Goal: Task Accomplishment & Management: Manage account settings

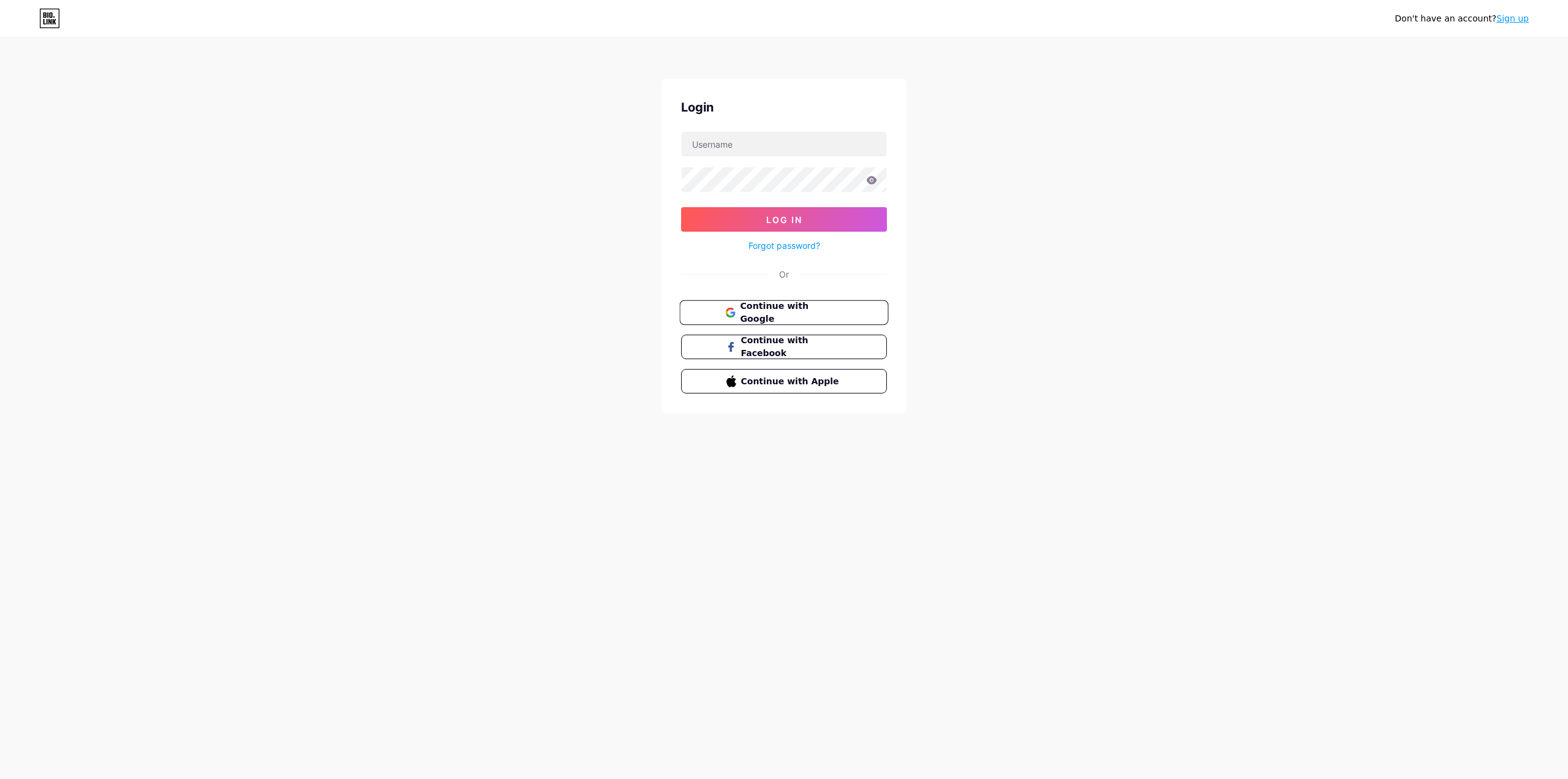
click at [784, 306] on span "Continue with Google" at bounding box center [791, 312] width 102 height 26
drag, startPoint x: 754, startPoint y: 123, endPoint x: 779, endPoint y: 141, distance: 30.8
click at [756, 124] on div "Login Log In Forgot password? Or There is already an account created with your …" at bounding box center [784, 261] width 245 height 367
click at [784, 143] on input "text" at bounding box center [784, 144] width 205 height 24
type input "atmosferarpg@gmail.com"
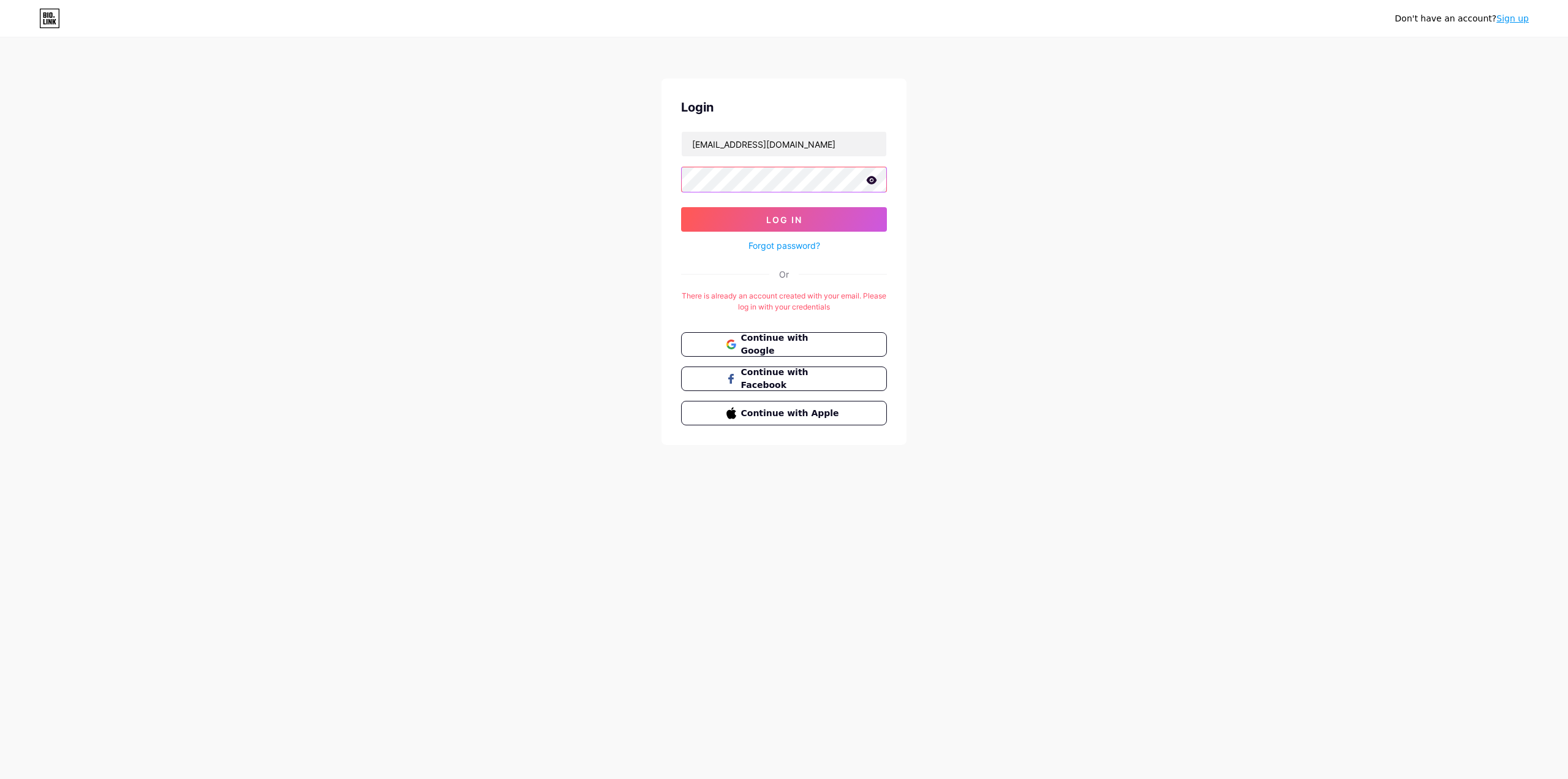
click at [681, 207] on button "Log In" at bounding box center [784, 220] width 206 height 24
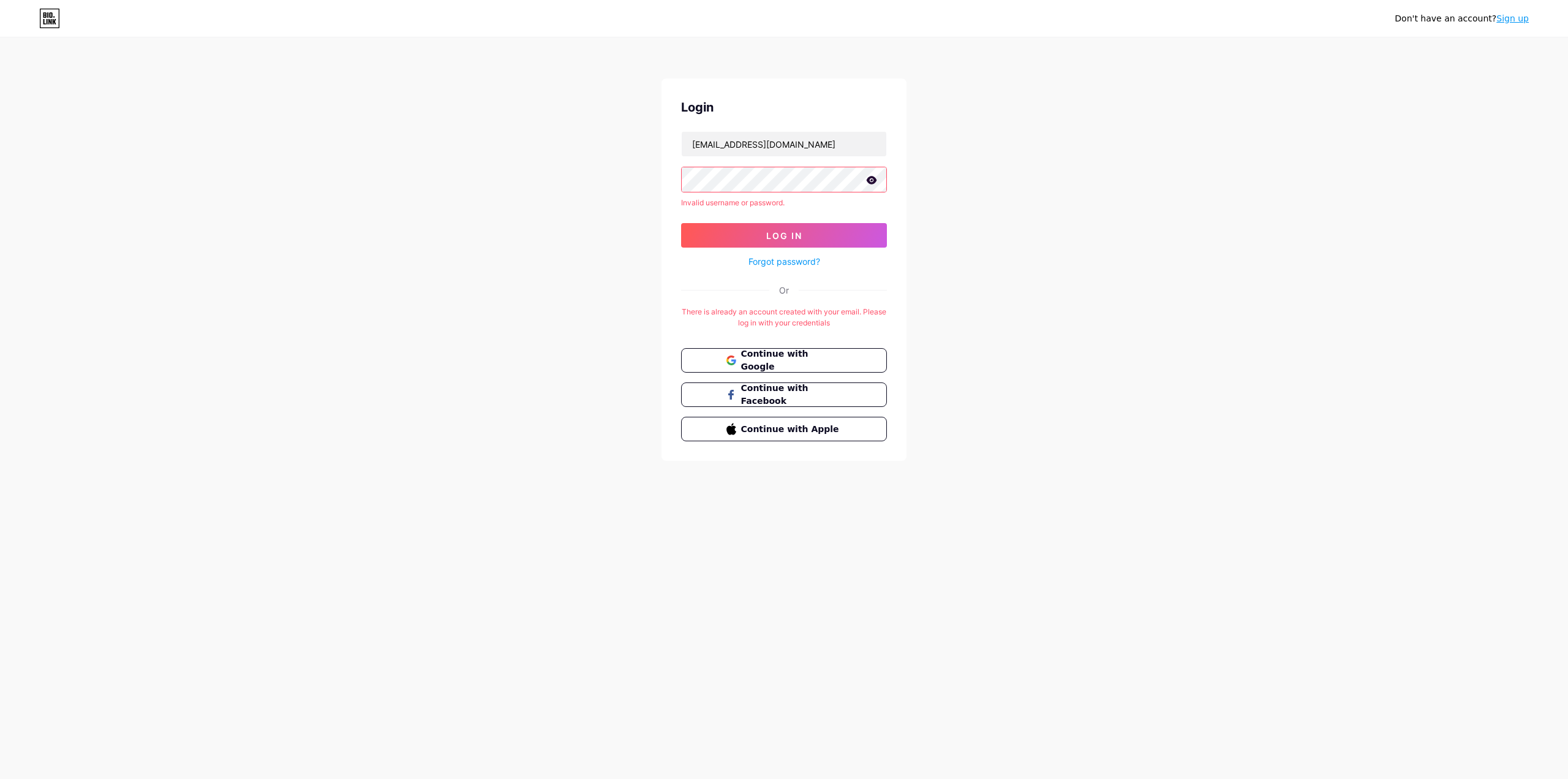
click at [874, 176] on icon at bounding box center [871, 180] width 11 height 9
click at [524, 185] on div "Don't have an account? Sign up Login atmosferarpg@gmail.com Invalid username or…" at bounding box center [784, 250] width 1568 height 500
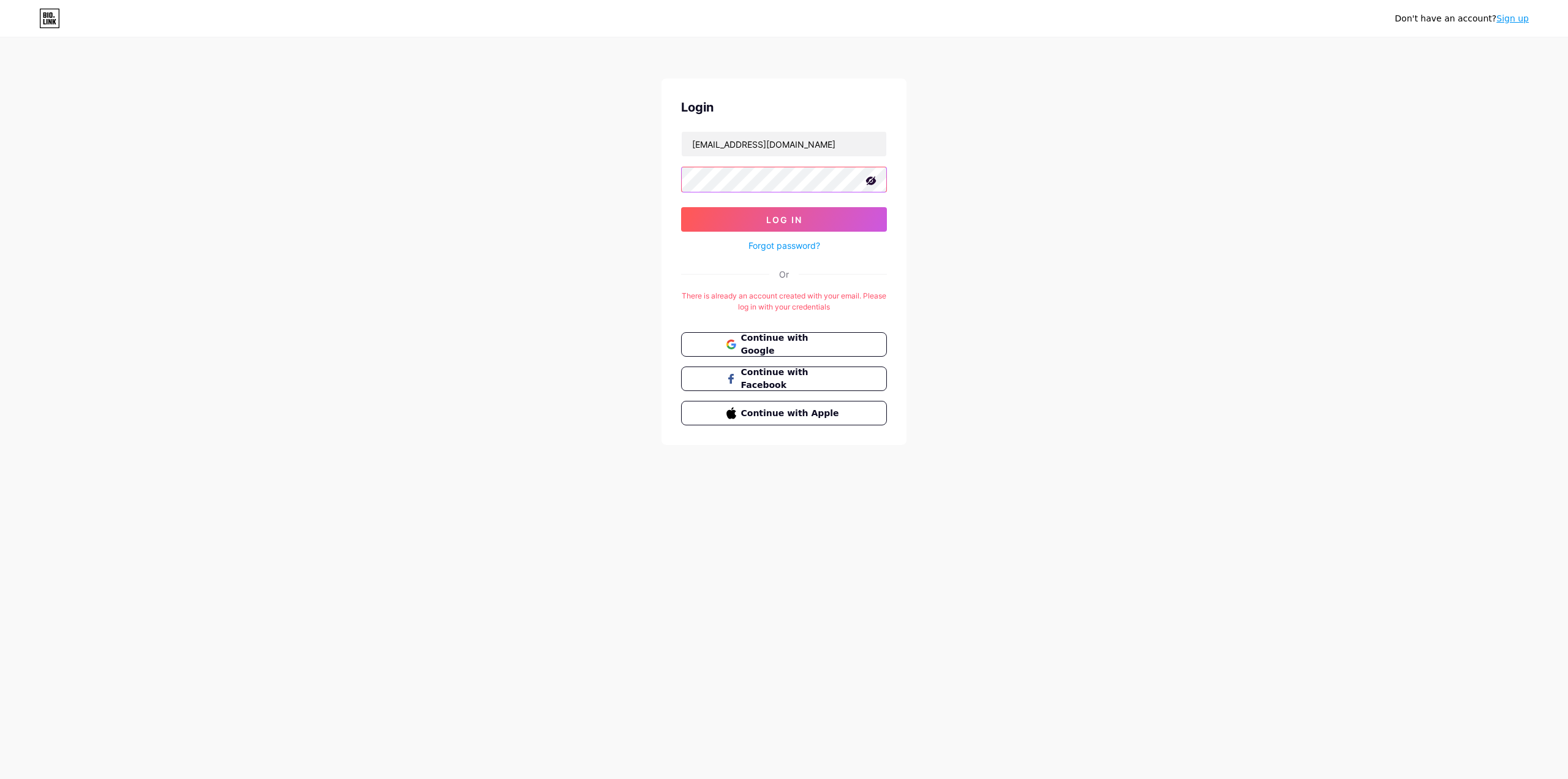
click at [681, 207] on button "Log In" at bounding box center [784, 220] width 206 height 24
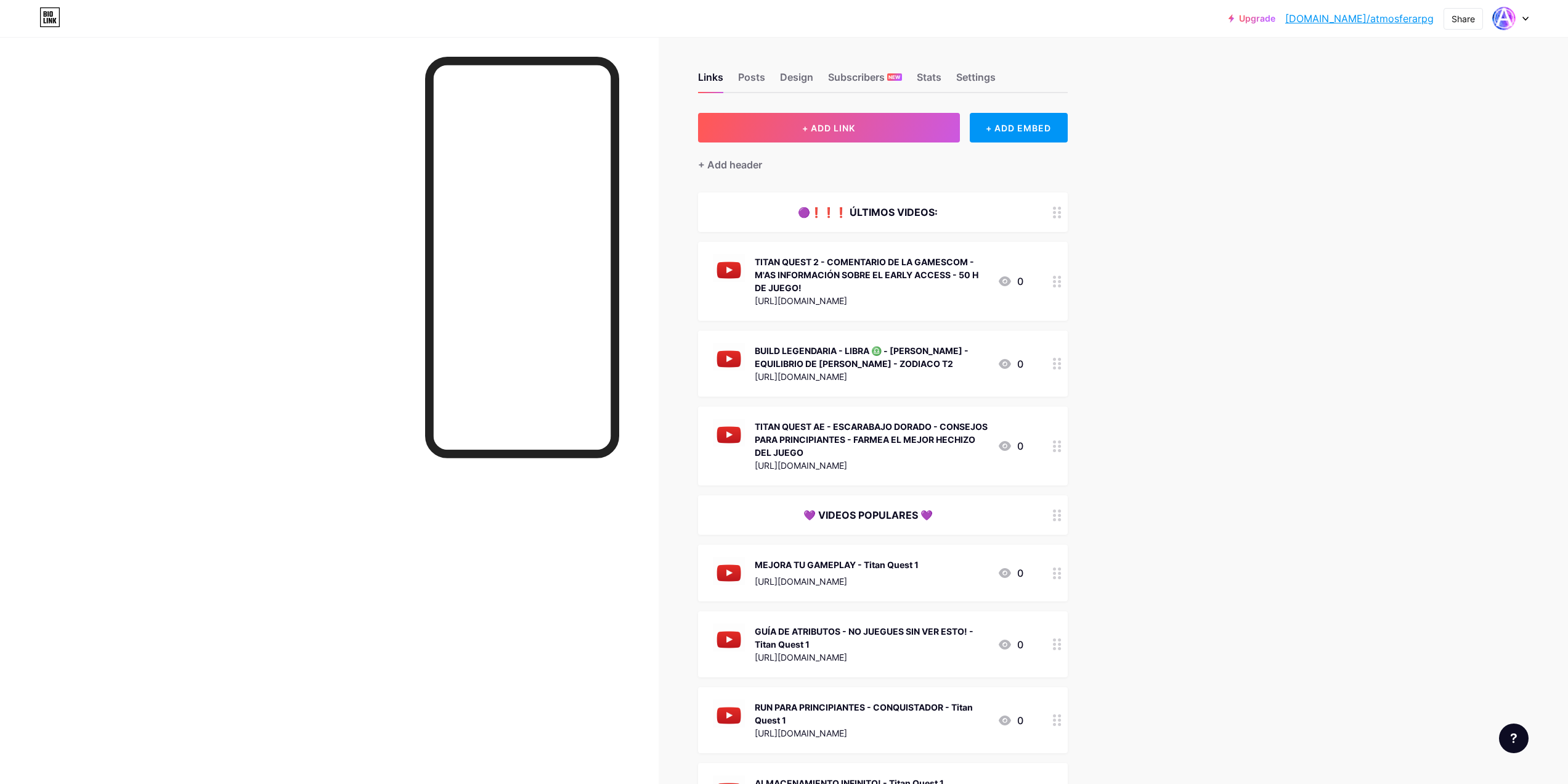
scroll to position [1, 0]
click at [1060, 282] on icon at bounding box center [1058, 282] width 9 height 11
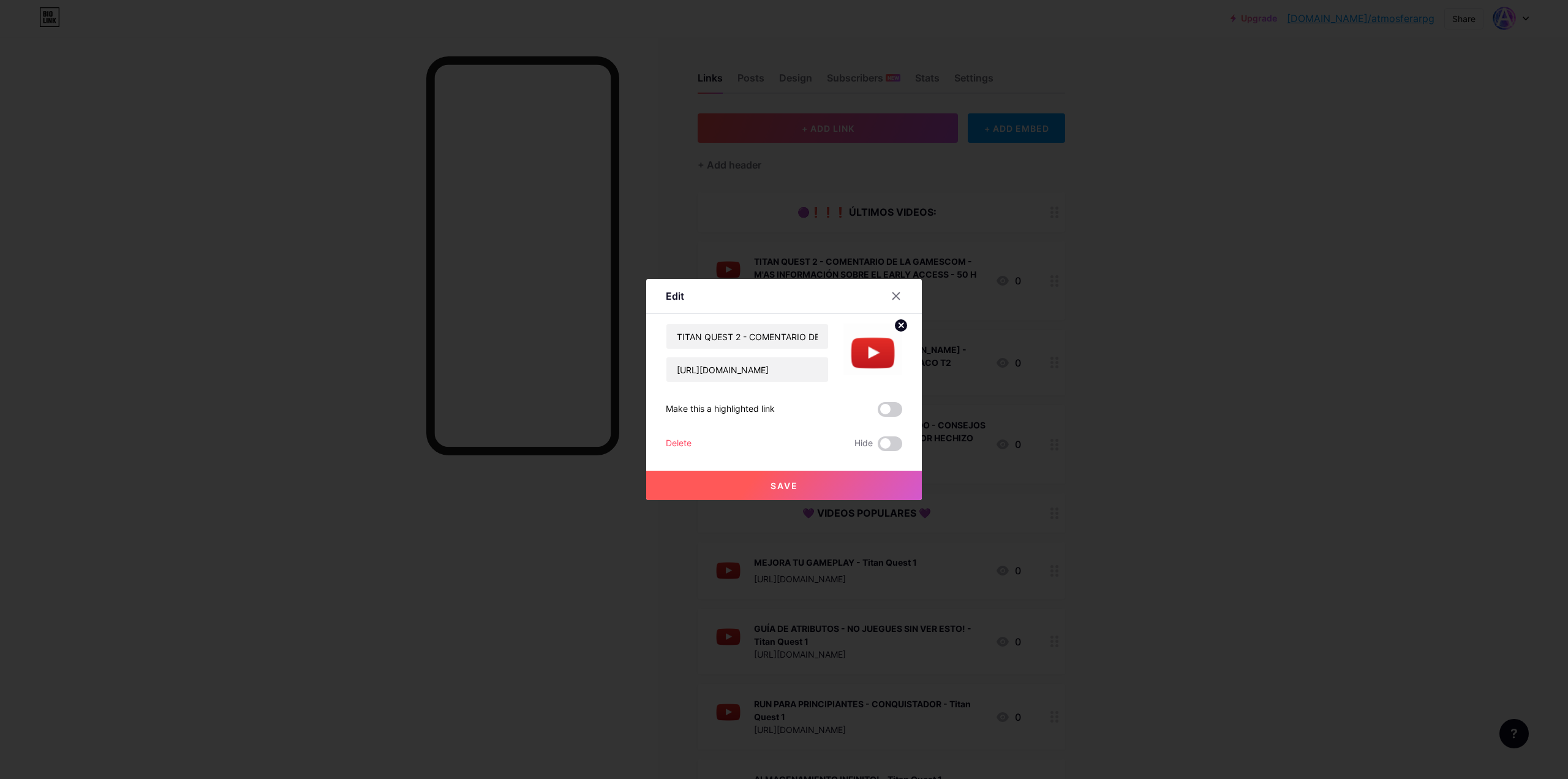
click at [1118, 293] on div at bounding box center [784, 390] width 1568 height 779
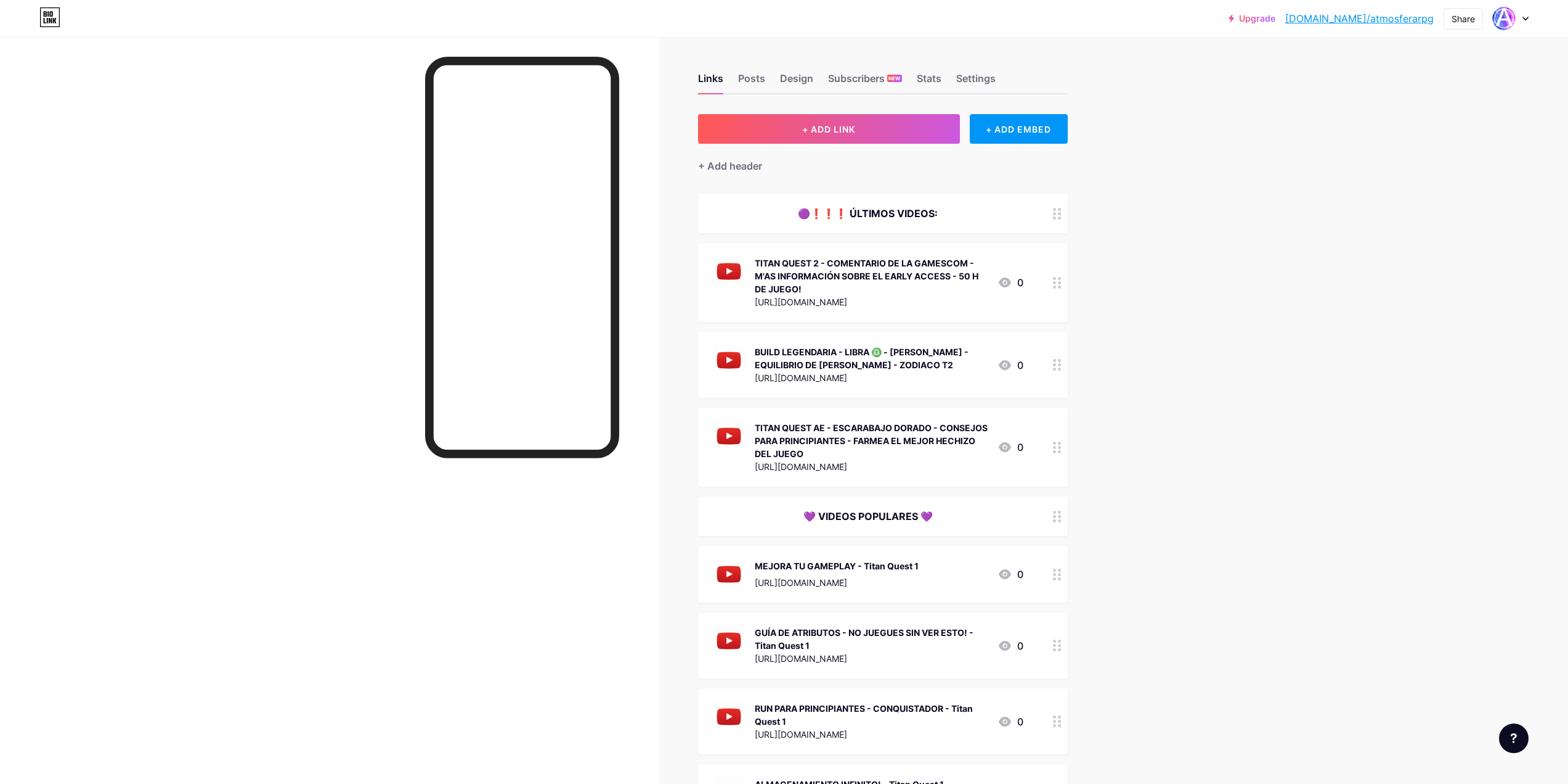
scroll to position [0, 0]
click at [1377, 221] on div "Upgrade bio.link/atmosf... bio.link/atmosferarpg Share Switch accounts Atmosfer…" at bounding box center [784, 608] width 1568 height 1216
click at [1386, 133] on div "Upgrade bio.link/atmosf... bio.link/atmosferarpg Share Switch accounts Atmosfer…" at bounding box center [784, 608] width 1568 height 1216
drag, startPoint x: 646, startPoint y: 0, endPoint x: 244, endPoint y: 268, distance: 483.1
click at [244, 268] on div at bounding box center [329, 429] width 658 height 784
